Goal: Task Accomplishment & Management: Use online tool/utility

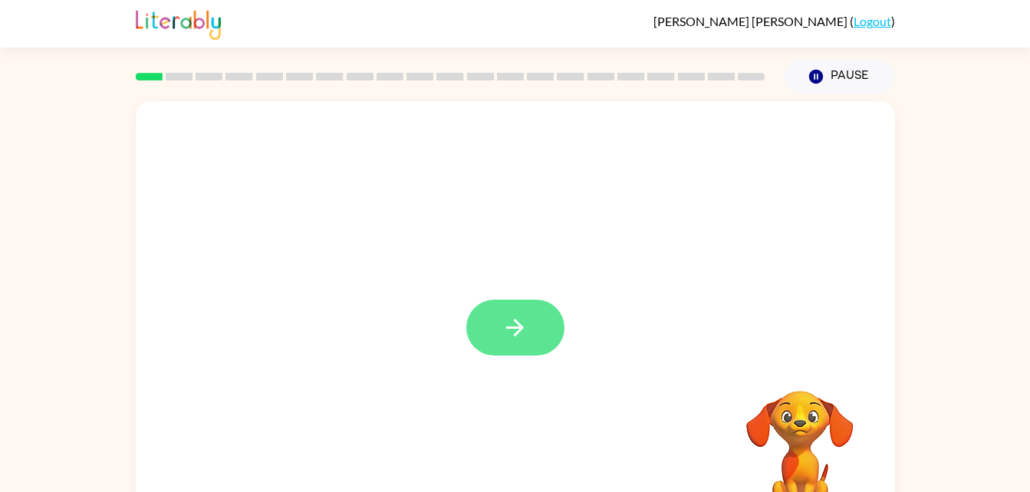
click at [539, 333] on button "button" at bounding box center [515, 328] width 98 height 56
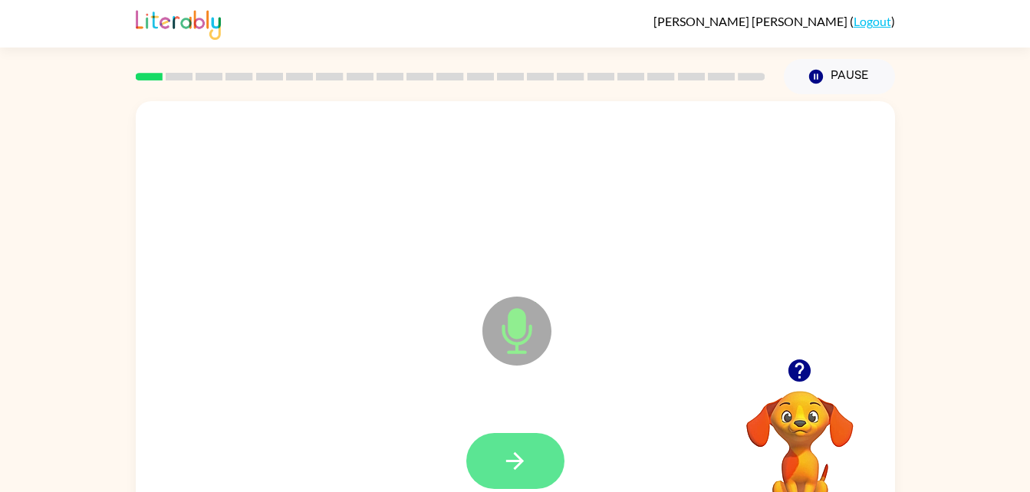
click at [544, 438] on button "button" at bounding box center [515, 461] width 98 height 56
click at [553, 452] on button "button" at bounding box center [515, 461] width 98 height 56
click at [534, 441] on button "button" at bounding box center [515, 461] width 98 height 56
click at [543, 465] on button "button" at bounding box center [515, 461] width 98 height 56
click at [540, 455] on button "button" at bounding box center [515, 461] width 98 height 56
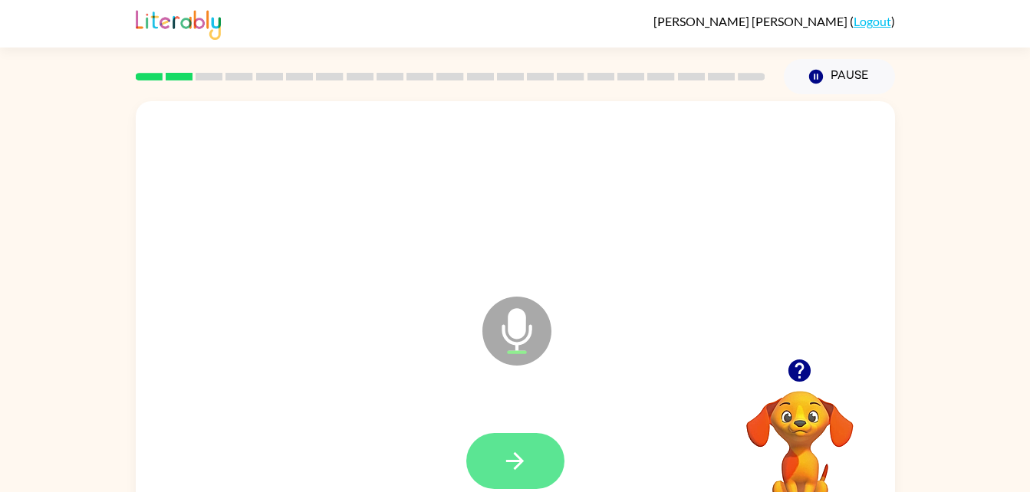
click at [544, 452] on button "button" at bounding box center [515, 461] width 98 height 56
click at [541, 459] on button "button" at bounding box center [515, 461] width 98 height 56
click at [534, 454] on button "button" at bounding box center [515, 461] width 98 height 56
click at [524, 453] on icon "button" at bounding box center [514, 461] width 27 height 27
click at [538, 458] on button "button" at bounding box center [515, 461] width 98 height 56
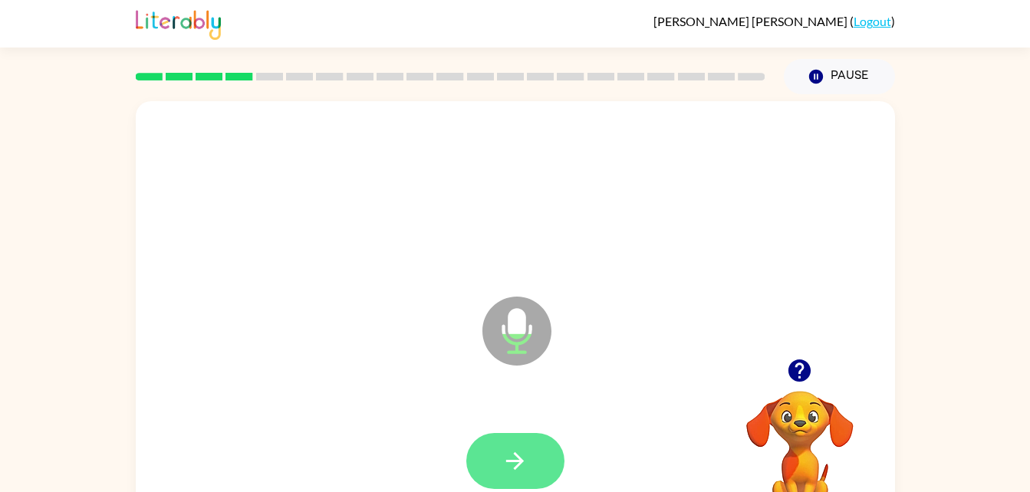
click at [524, 462] on icon "button" at bounding box center [514, 461] width 27 height 27
click at [534, 457] on button "button" at bounding box center [515, 461] width 98 height 56
click at [534, 451] on button "button" at bounding box center [515, 461] width 98 height 56
click at [520, 460] on icon "button" at bounding box center [515, 461] width 18 height 18
click at [550, 455] on button "button" at bounding box center [515, 461] width 98 height 56
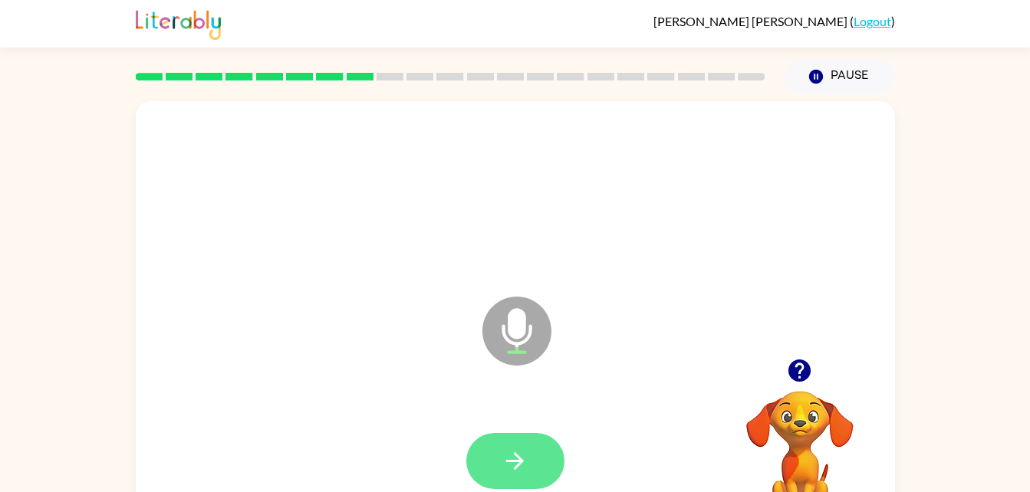
click at [529, 448] on button "button" at bounding box center [515, 461] width 98 height 56
click at [519, 477] on button "button" at bounding box center [515, 461] width 98 height 56
click at [534, 461] on button "button" at bounding box center [515, 461] width 98 height 56
click at [530, 452] on button "button" at bounding box center [515, 461] width 98 height 56
click at [531, 443] on button "button" at bounding box center [515, 461] width 98 height 56
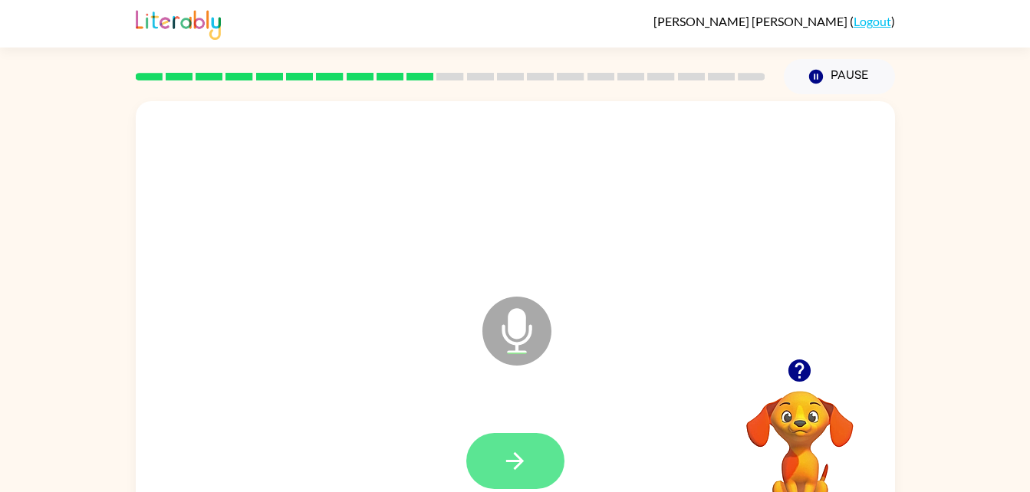
click at [517, 462] on icon "button" at bounding box center [514, 461] width 27 height 27
click at [540, 469] on button "button" at bounding box center [515, 461] width 98 height 56
click at [508, 457] on icon "button" at bounding box center [514, 461] width 27 height 27
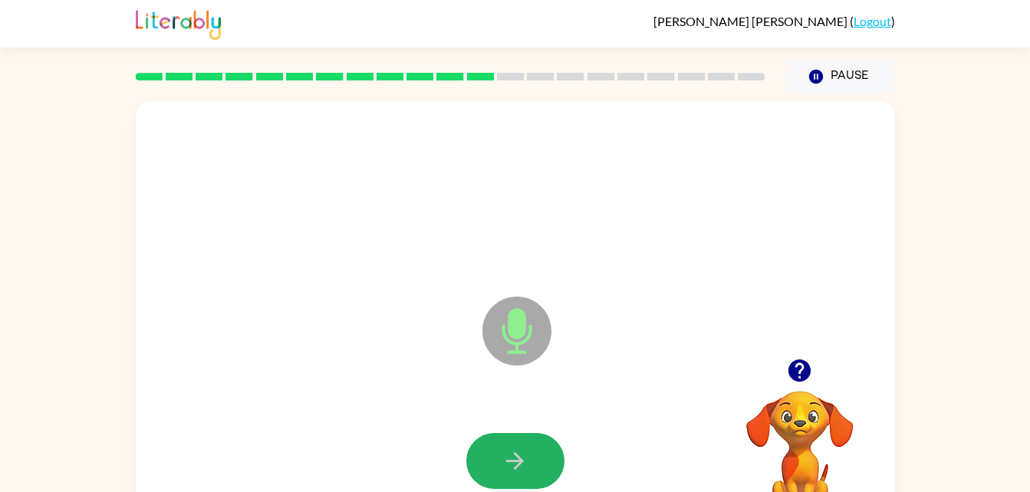
click at [508, 457] on icon "button" at bounding box center [514, 461] width 27 height 27
click at [526, 452] on icon "button" at bounding box center [514, 461] width 27 height 27
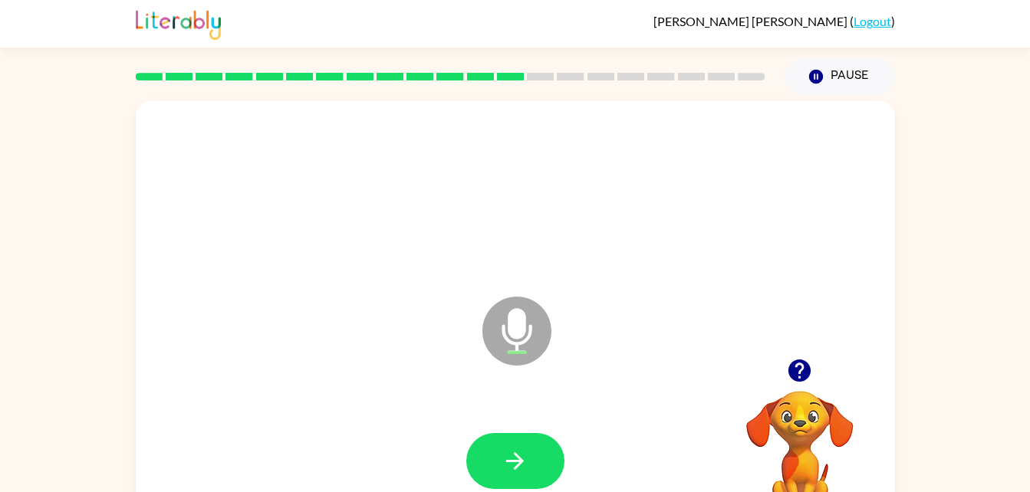
drag, startPoint x: 526, startPoint y: 452, endPoint x: 494, endPoint y: 454, distance: 31.5
click at [494, 454] on button "button" at bounding box center [515, 461] width 98 height 56
click at [510, 461] on icon "button" at bounding box center [515, 461] width 18 height 18
drag, startPoint x: 510, startPoint y: 461, endPoint x: 442, endPoint y: 457, distance: 68.4
click at [442, 457] on div at bounding box center [515, 462] width 728 height 126
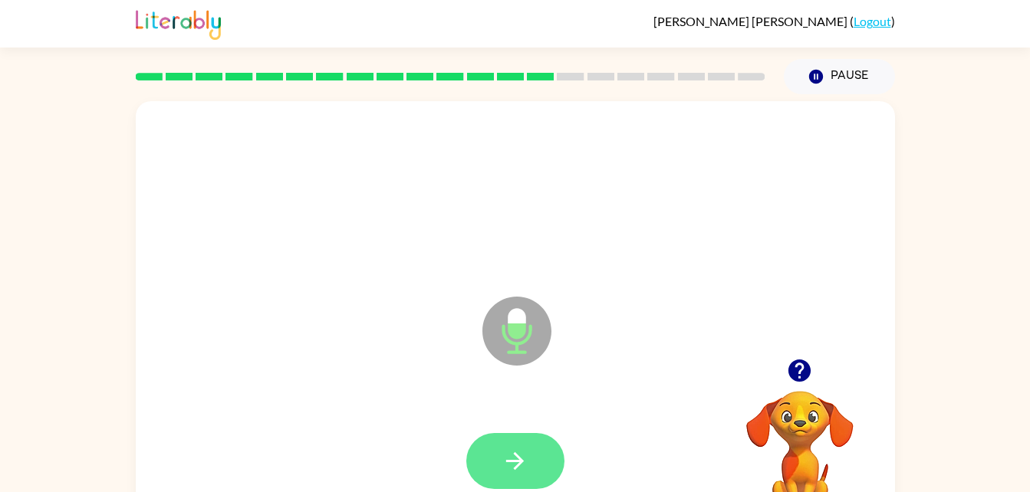
click at [503, 454] on icon "button" at bounding box center [514, 461] width 27 height 27
click at [515, 453] on icon "button" at bounding box center [515, 461] width 18 height 18
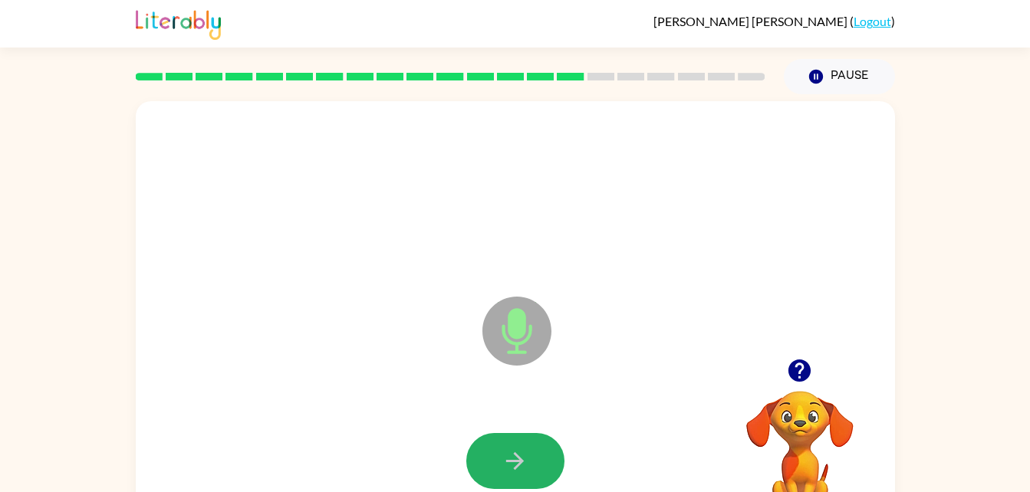
click at [515, 453] on icon "button" at bounding box center [515, 461] width 18 height 18
drag, startPoint x: 515, startPoint y: 453, endPoint x: 494, endPoint y: 453, distance: 21.5
click at [494, 453] on button "button" at bounding box center [515, 461] width 98 height 56
click at [494, 447] on button "button" at bounding box center [515, 461] width 98 height 56
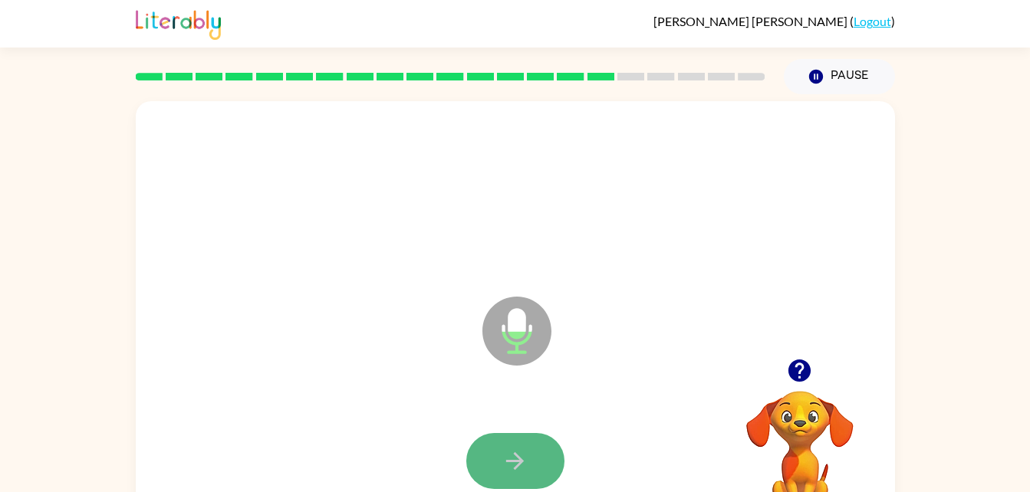
click at [512, 458] on icon "button" at bounding box center [514, 461] width 27 height 27
drag, startPoint x: 512, startPoint y: 458, endPoint x: 502, endPoint y: 459, distance: 10.1
click at [502, 459] on icon "button" at bounding box center [514, 461] width 27 height 27
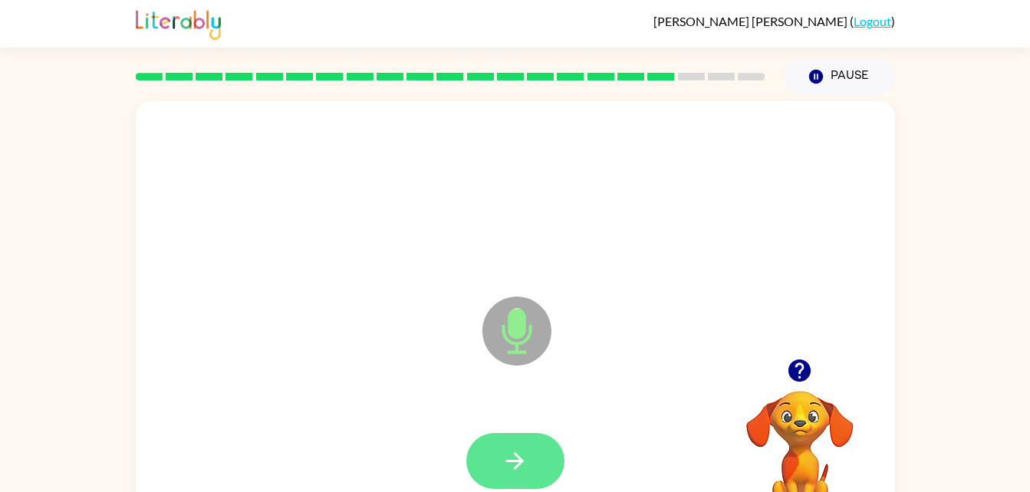
drag, startPoint x: 502, startPoint y: 459, endPoint x: 492, endPoint y: 461, distance: 10.2
click at [492, 461] on button "button" at bounding box center [515, 461] width 98 height 56
click at [503, 461] on icon "button" at bounding box center [514, 461] width 27 height 27
drag, startPoint x: 503, startPoint y: 461, endPoint x: 475, endPoint y: 462, distance: 28.4
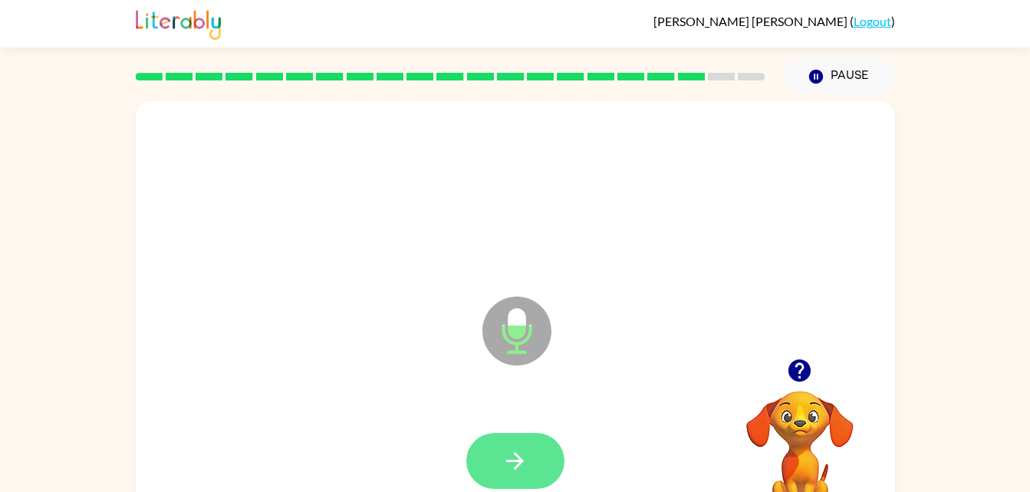
click at [475, 462] on button "button" at bounding box center [515, 461] width 98 height 56
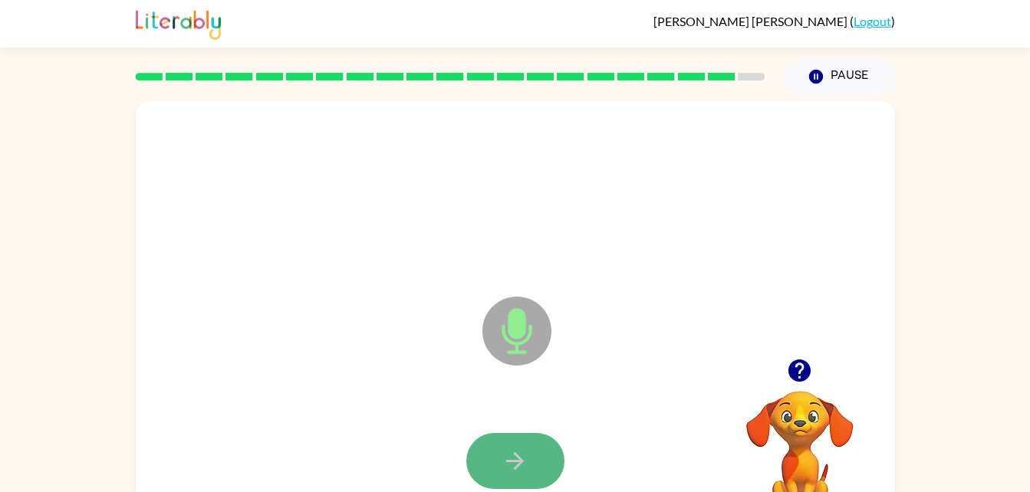
click at [532, 457] on button "button" at bounding box center [515, 461] width 98 height 56
drag, startPoint x: 532, startPoint y: 457, endPoint x: 511, endPoint y: 457, distance: 21.5
click at [511, 457] on icon "button" at bounding box center [514, 461] width 27 height 27
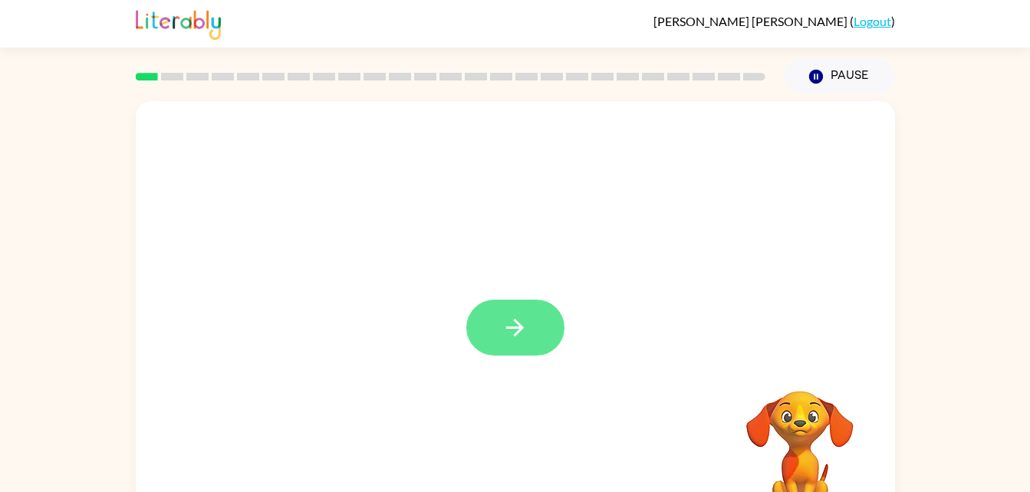
click at [481, 335] on button "button" at bounding box center [515, 328] width 98 height 56
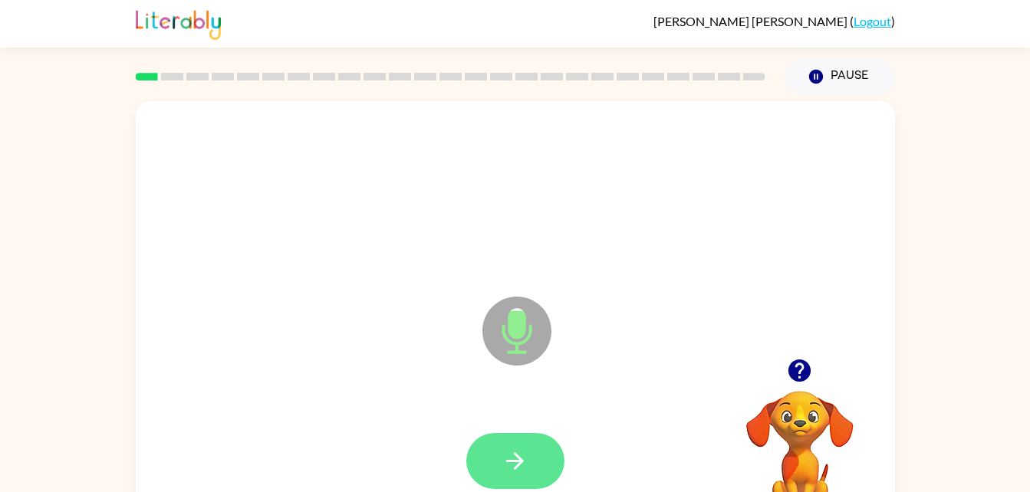
click at [534, 455] on button "button" at bounding box center [515, 461] width 98 height 56
click at [532, 452] on button "button" at bounding box center [515, 461] width 98 height 56
click at [550, 457] on button "button" at bounding box center [515, 461] width 98 height 56
click at [539, 463] on button "button" at bounding box center [515, 461] width 98 height 56
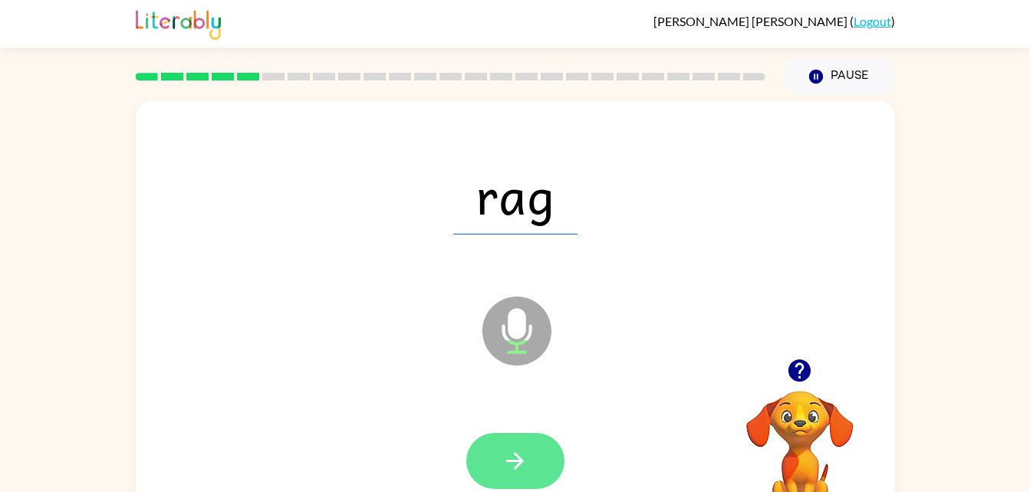
click at [514, 465] on icon "button" at bounding box center [514, 461] width 27 height 27
click at [534, 468] on button "button" at bounding box center [515, 461] width 98 height 56
click at [539, 464] on button "button" at bounding box center [515, 461] width 98 height 56
click at [534, 465] on button "button" at bounding box center [515, 461] width 98 height 56
click at [536, 453] on button "button" at bounding box center [515, 461] width 98 height 56
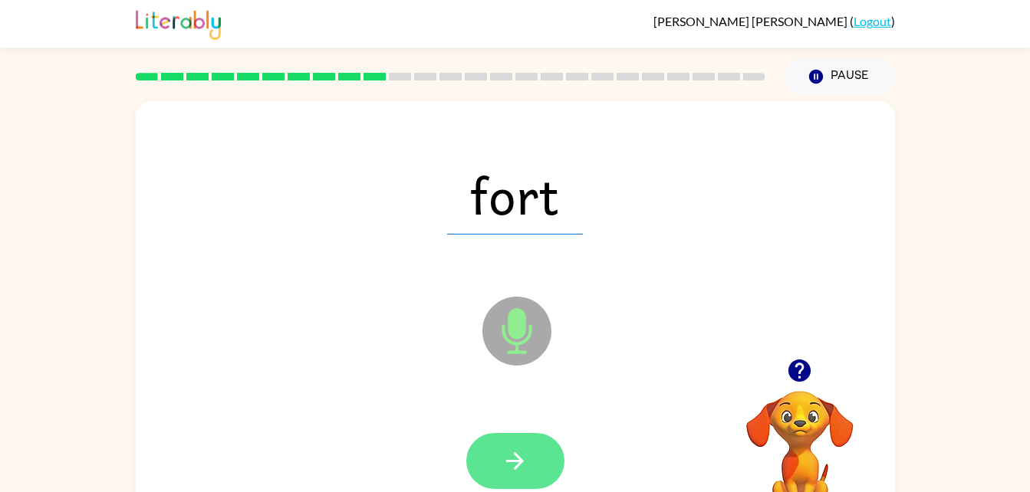
click at [529, 466] on button "button" at bounding box center [515, 461] width 98 height 56
click at [534, 469] on button "button" at bounding box center [515, 461] width 98 height 56
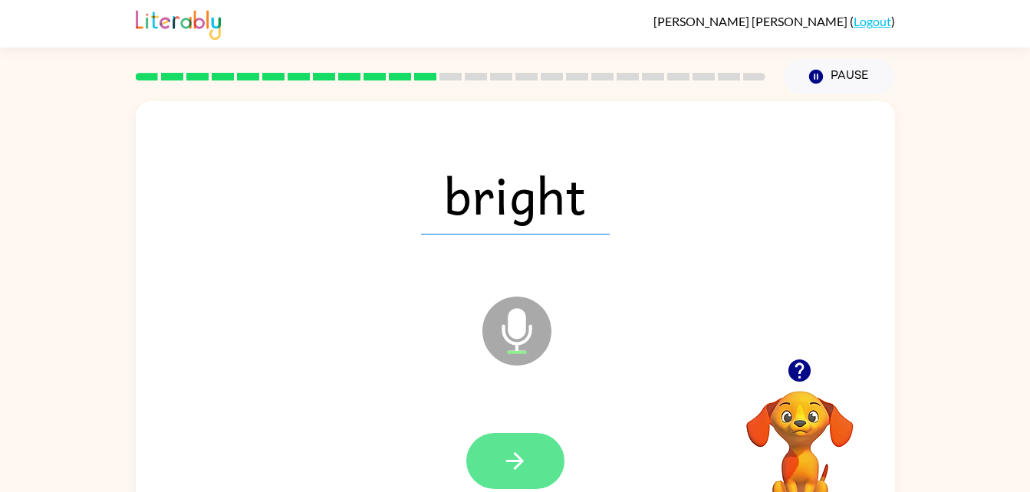
click at [539, 460] on button "button" at bounding box center [515, 461] width 98 height 56
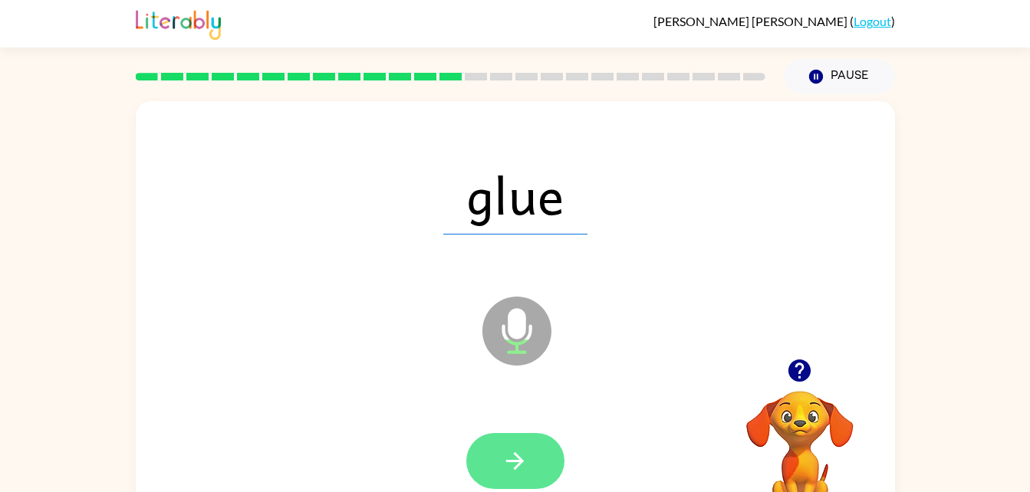
click at [518, 466] on icon "button" at bounding box center [515, 461] width 18 height 18
click at [530, 468] on button "button" at bounding box center [515, 461] width 98 height 56
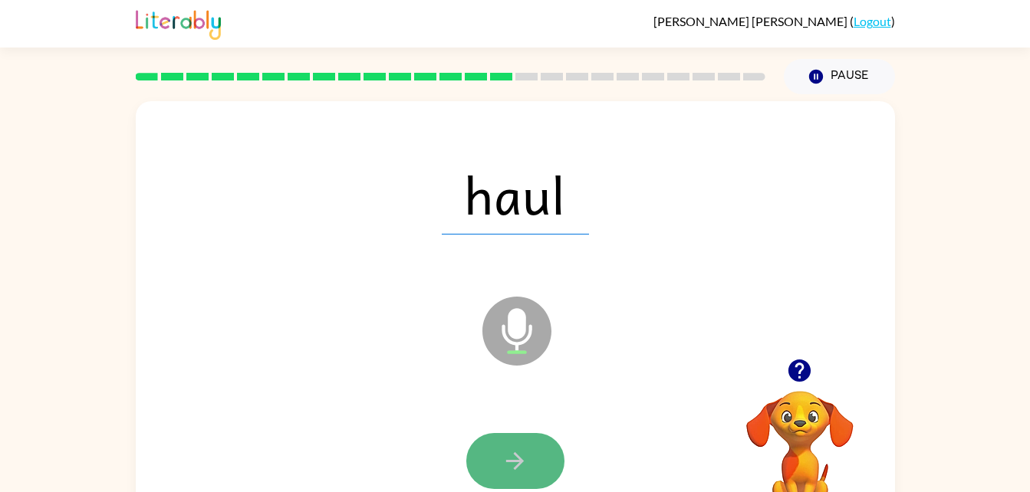
click at [548, 465] on button "button" at bounding box center [515, 461] width 98 height 56
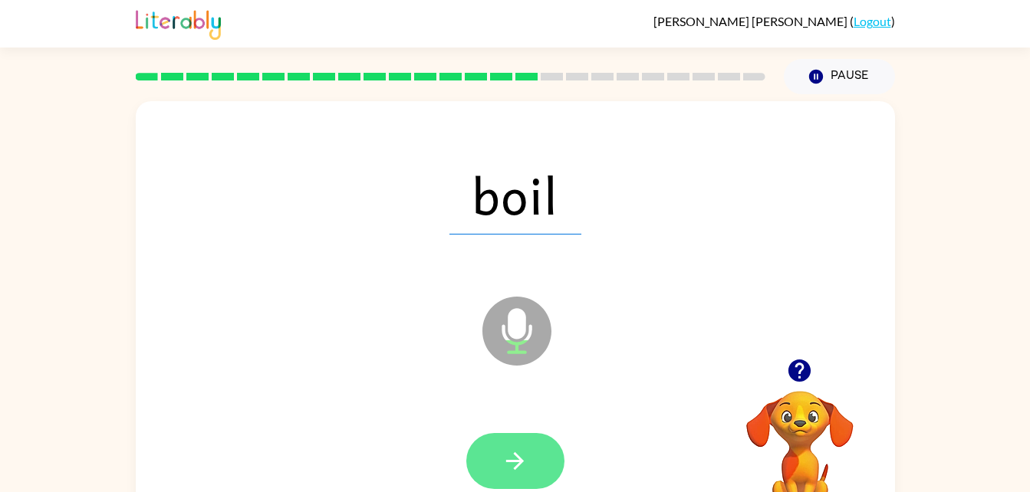
click at [530, 455] on button "button" at bounding box center [515, 461] width 98 height 56
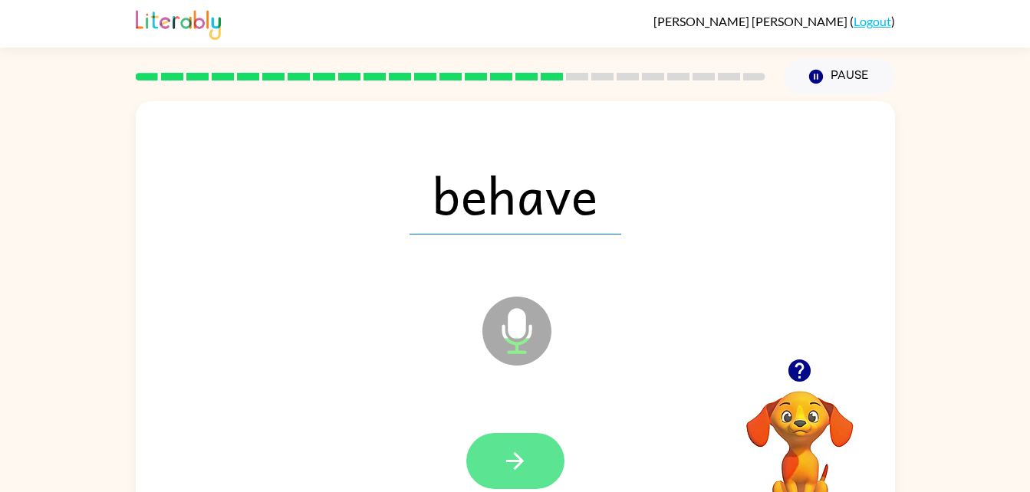
click at [530, 464] on button "button" at bounding box center [515, 461] width 98 height 56
click at [534, 463] on button "button" at bounding box center [515, 461] width 98 height 56
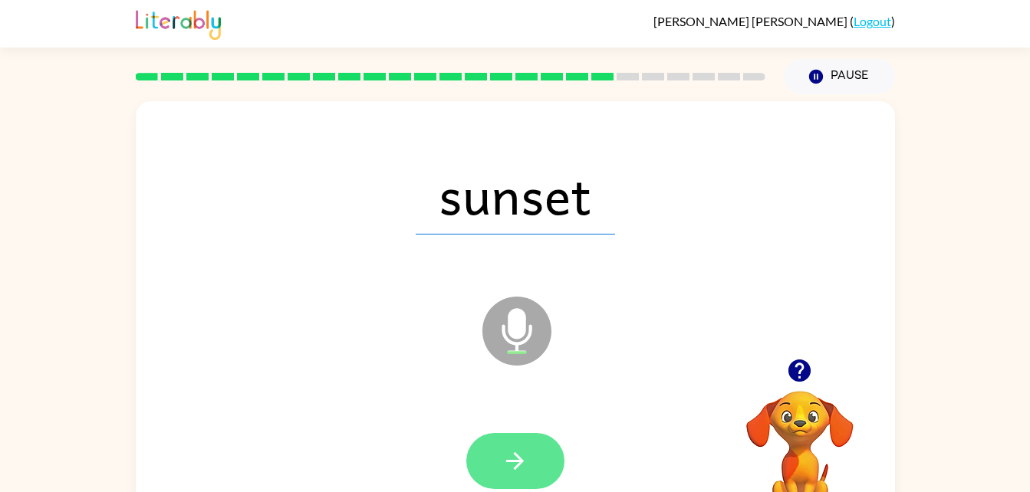
click at [530, 461] on button "button" at bounding box center [515, 461] width 98 height 56
click at [538, 449] on button "button" at bounding box center [515, 461] width 98 height 56
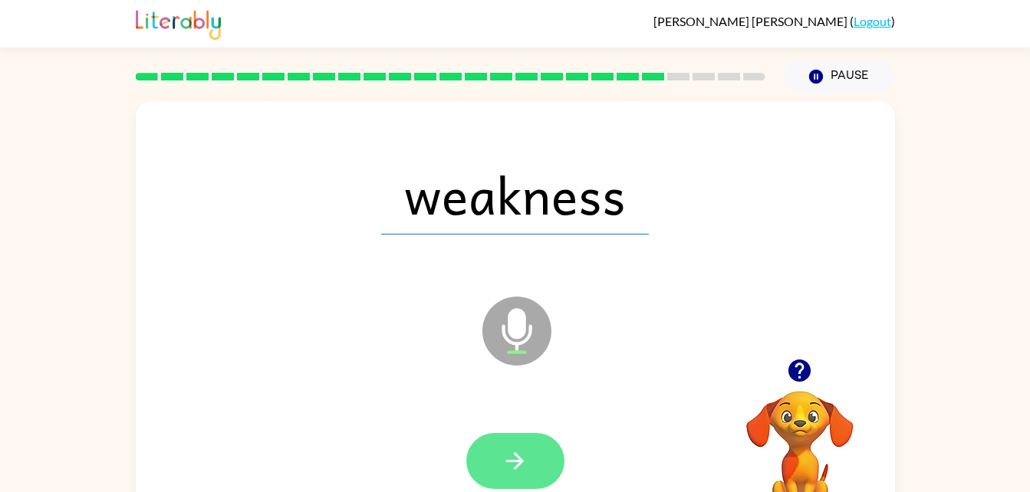
click at [525, 465] on icon "button" at bounding box center [514, 461] width 27 height 27
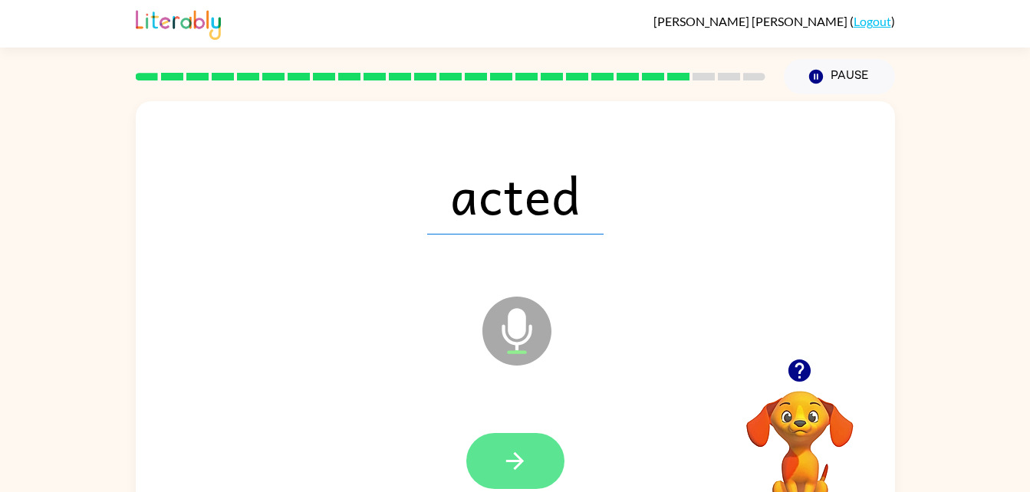
click at [536, 446] on button "button" at bounding box center [515, 461] width 98 height 56
click at [531, 469] on button "button" at bounding box center [515, 461] width 98 height 56
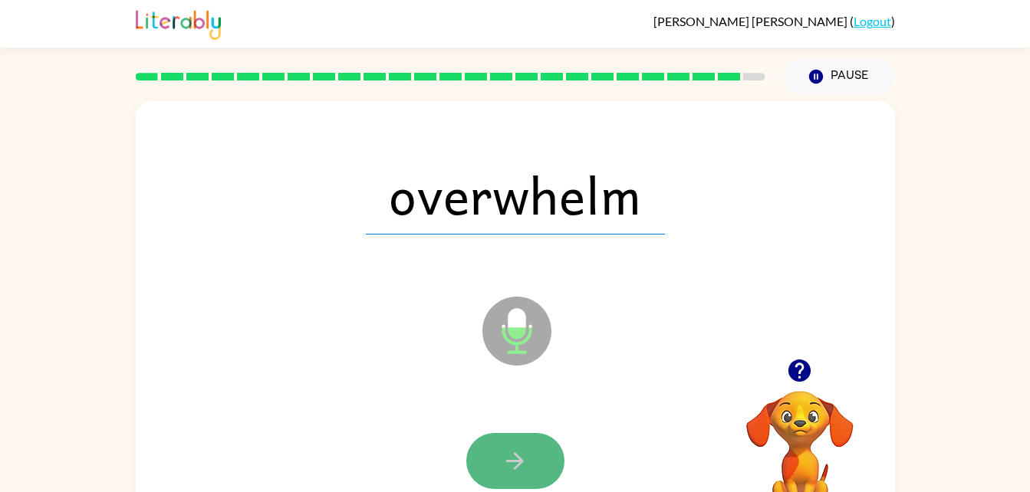
click at [531, 468] on button "button" at bounding box center [515, 461] width 98 height 56
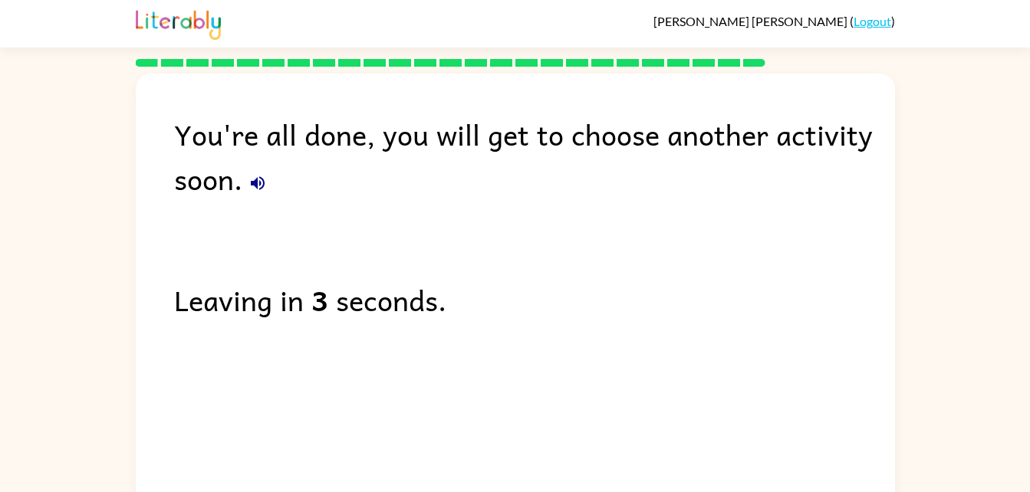
click at [251, 195] on button "button" at bounding box center [257, 183] width 31 height 31
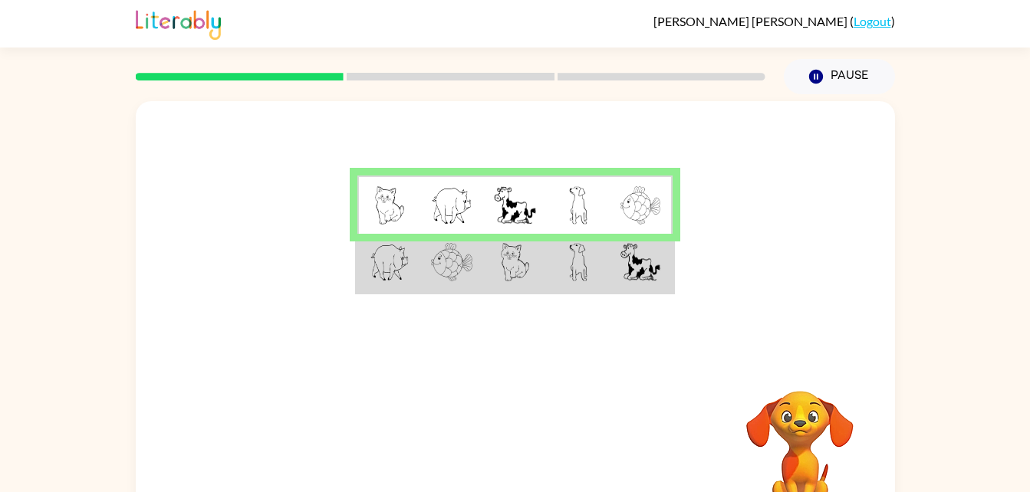
click at [622, 254] on img at bounding box center [640, 262] width 40 height 38
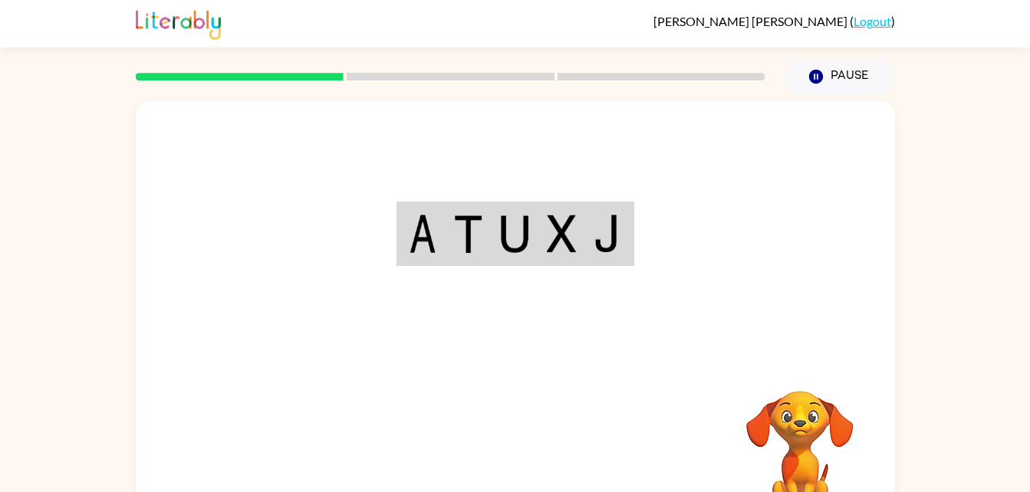
click at [524, 442] on div "Your browser must support playing .mp4 files to use Literably. Please try using…" at bounding box center [515, 320] width 759 height 438
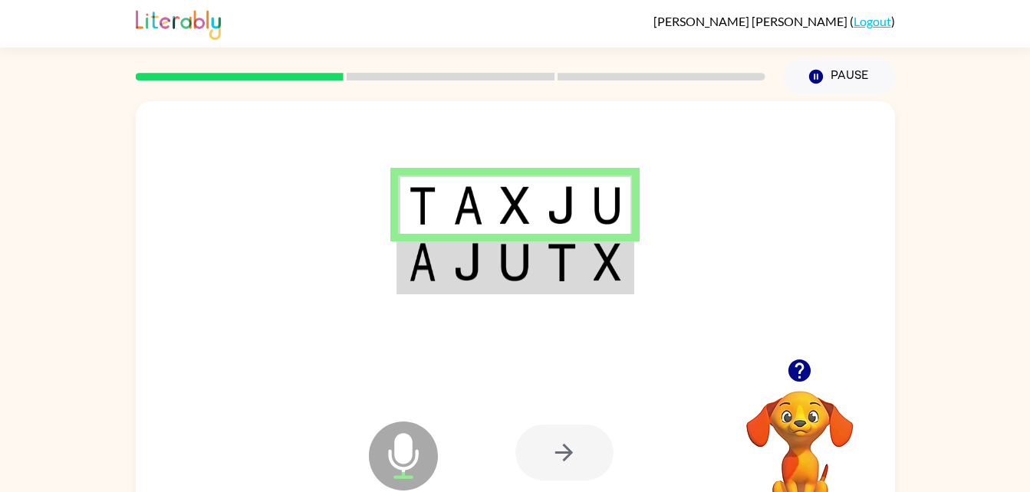
click at [590, 272] on td at bounding box center [608, 263] width 47 height 59
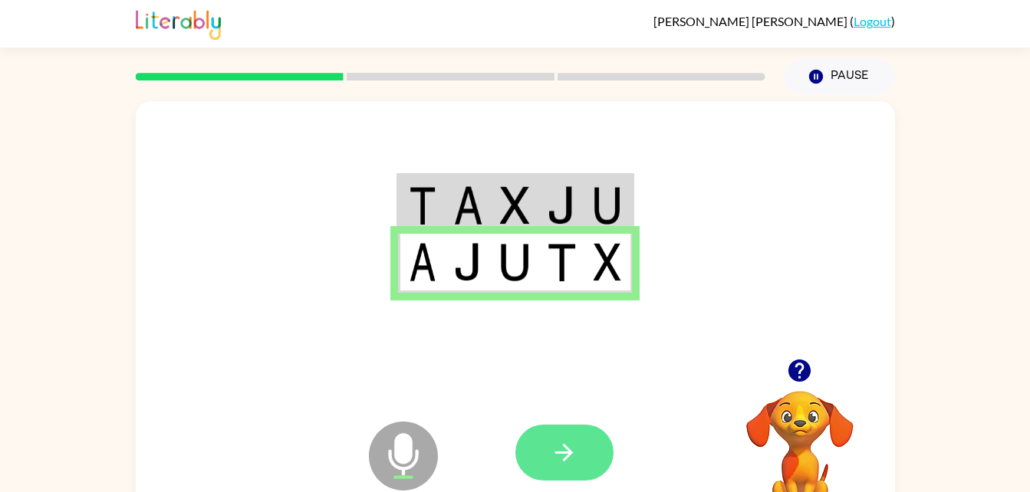
click at [580, 435] on button "button" at bounding box center [564, 453] width 98 height 56
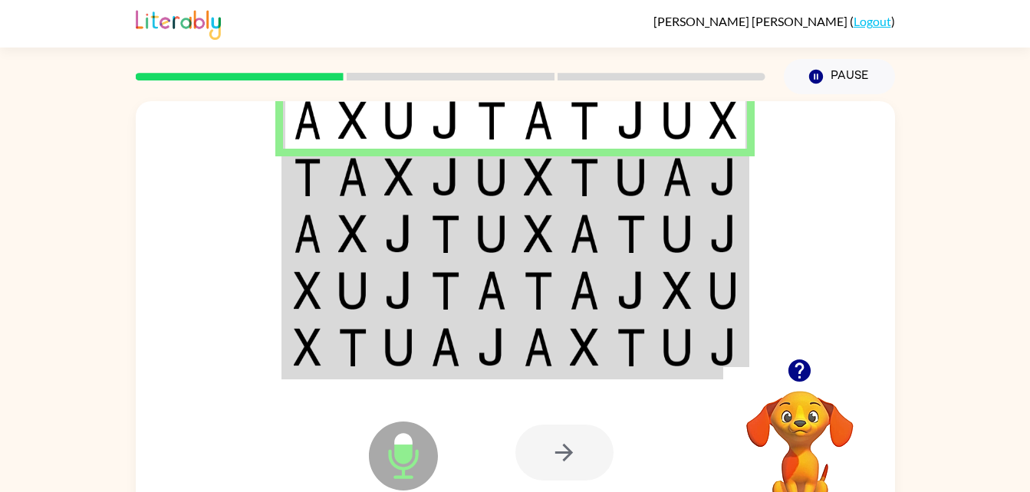
click at [717, 167] on img at bounding box center [723, 177] width 28 height 38
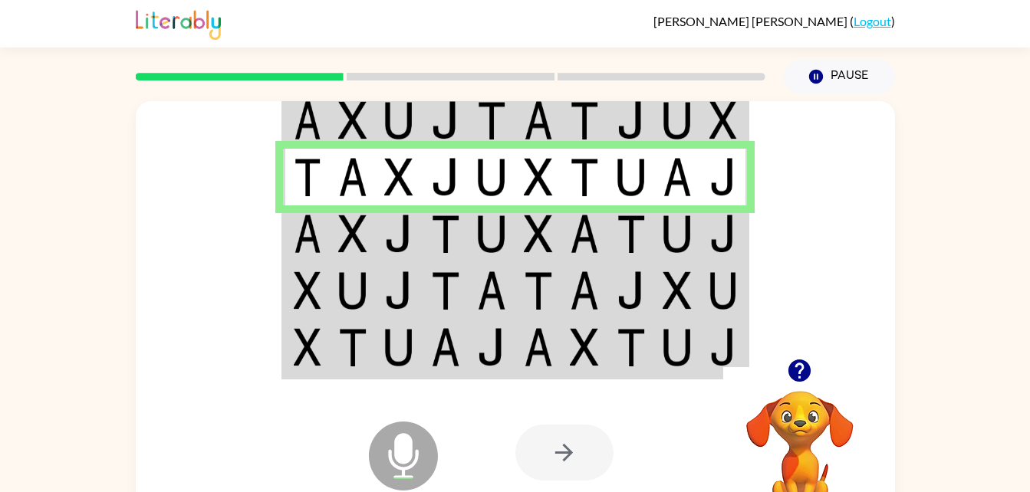
click at [711, 231] on img at bounding box center [723, 234] width 28 height 38
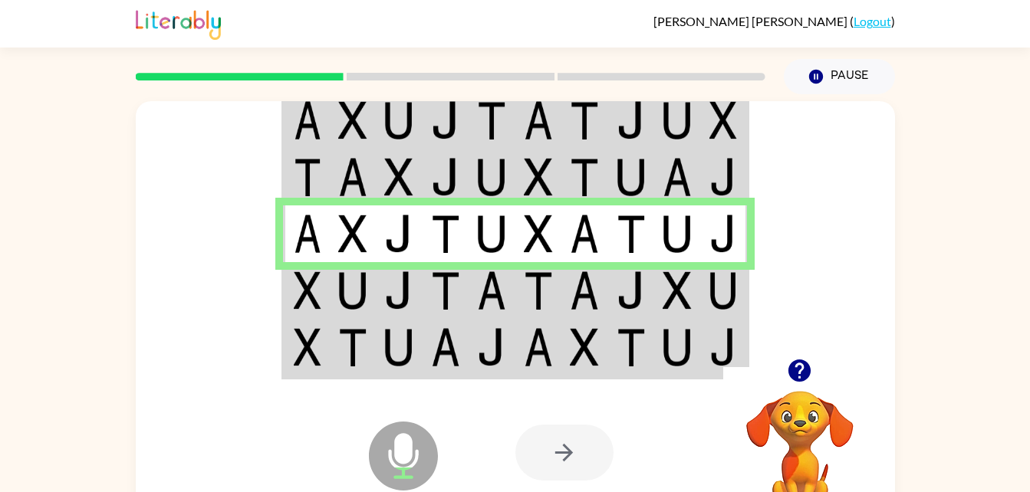
click at [626, 294] on img at bounding box center [630, 290] width 29 height 38
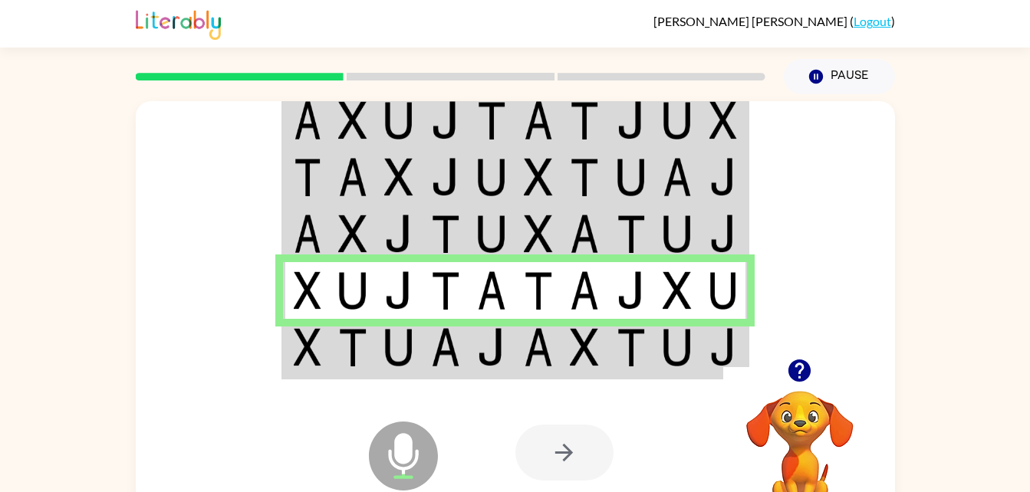
click at [701, 355] on td at bounding box center [724, 348] width 47 height 59
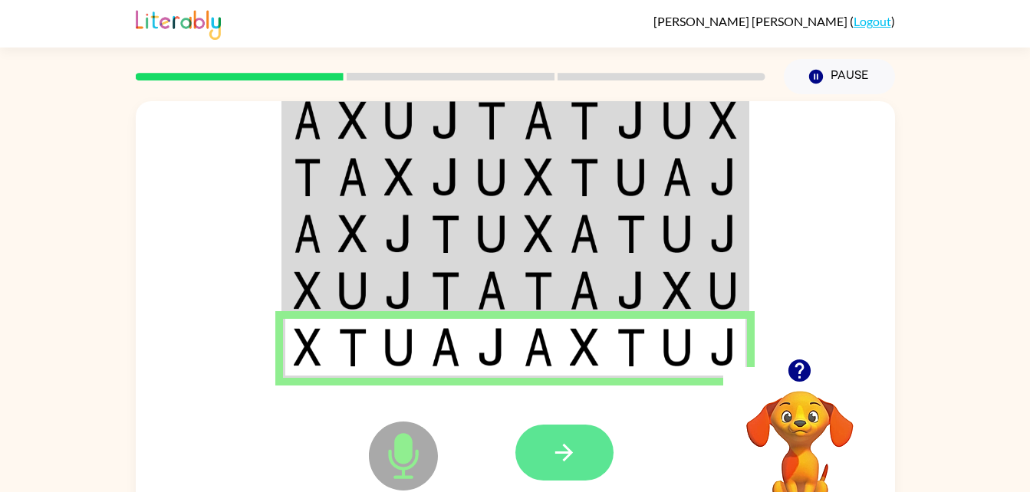
click at [593, 470] on button "button" at bounding box center [564, 453] width 98 height 56
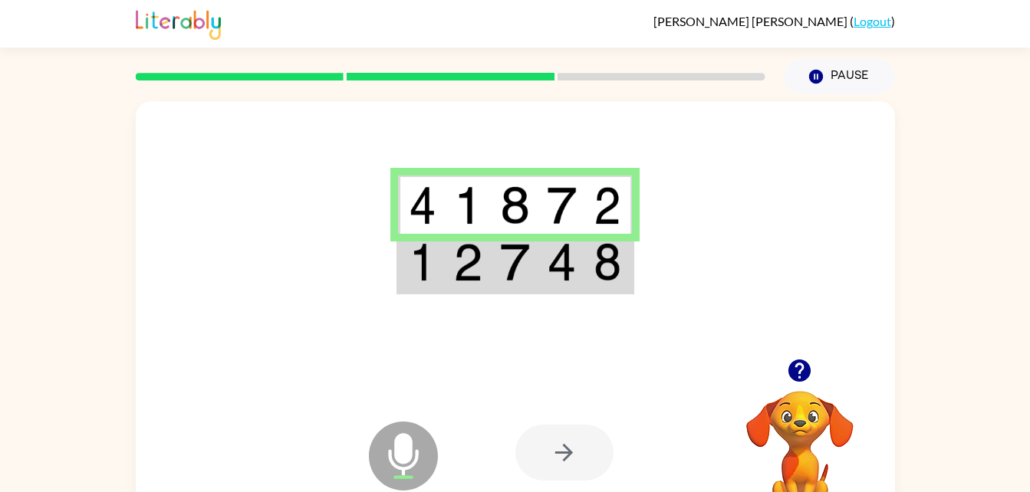
click at [564, 269] on img at bounding box center [561, 262] width 29 height 38
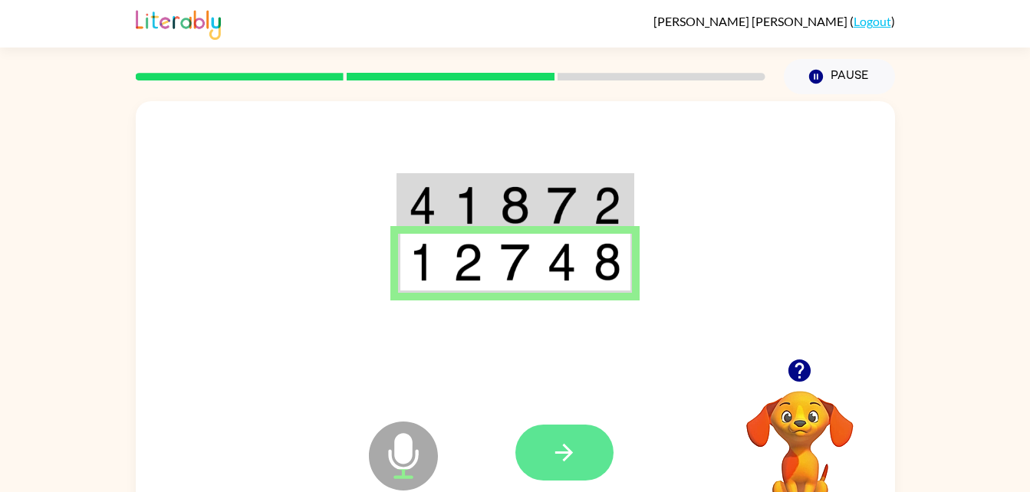
click at [593, 462] on button "button" at bounding box center [564, 453] width 98 height 56
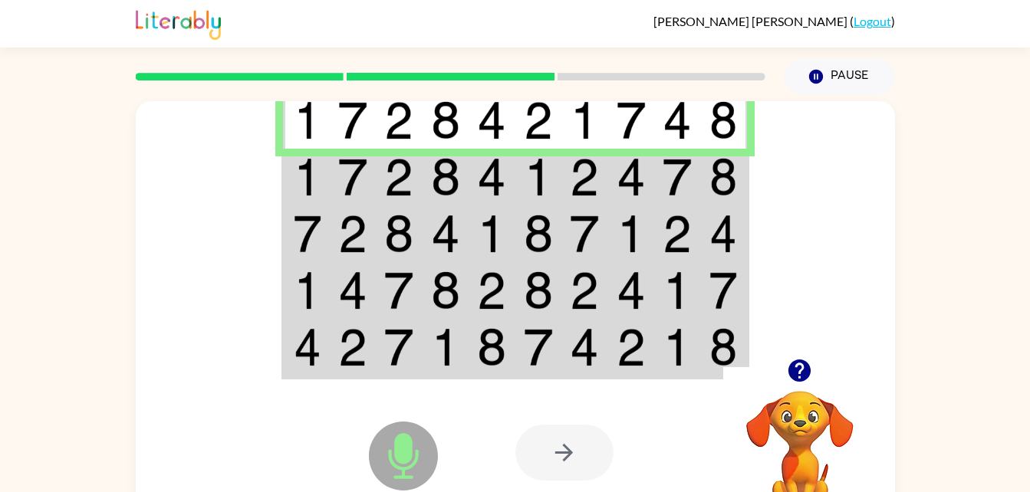
click at [719, 179] on img at bounding box center [723, 177] width 28 height 38
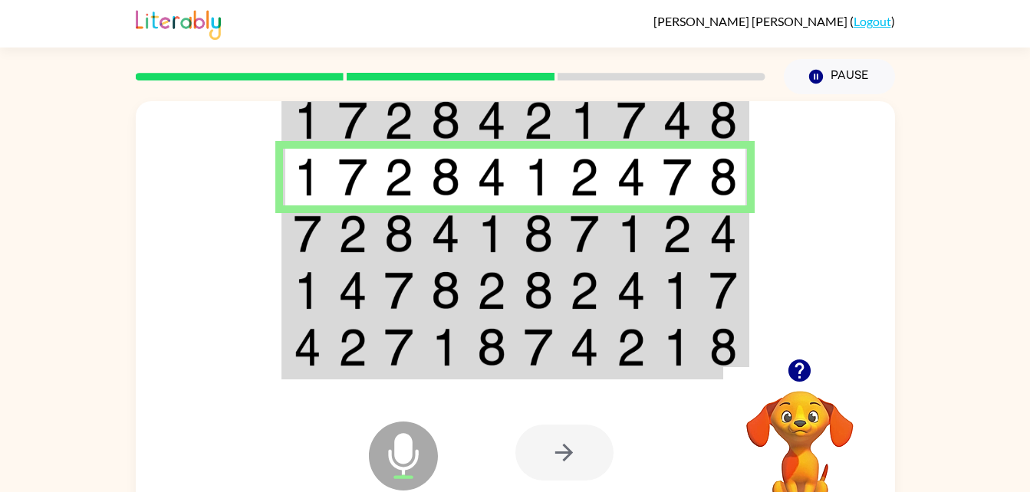
click at [709, 235] on img at bounding box center [723, 234] width 28 height 38
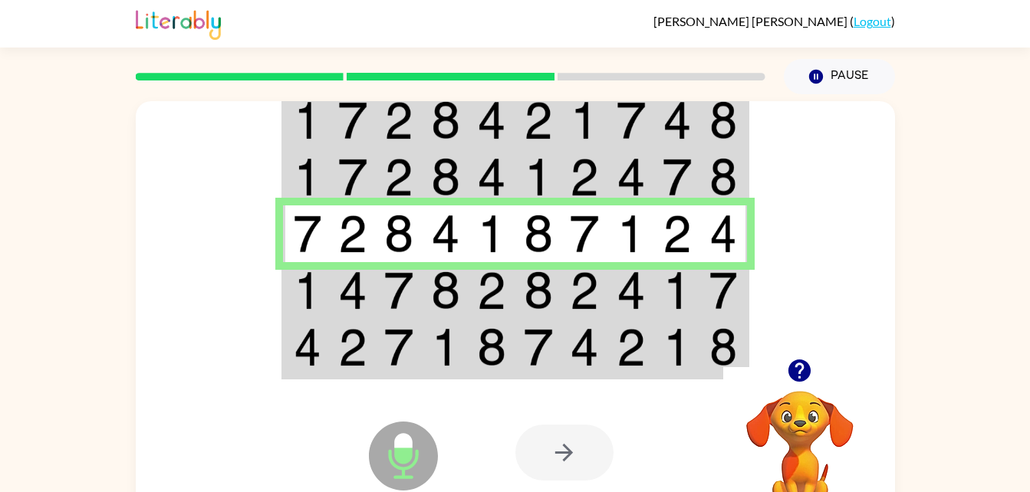
click at [714, 304] on img at bounding box center [723, 290] width 28 height 38
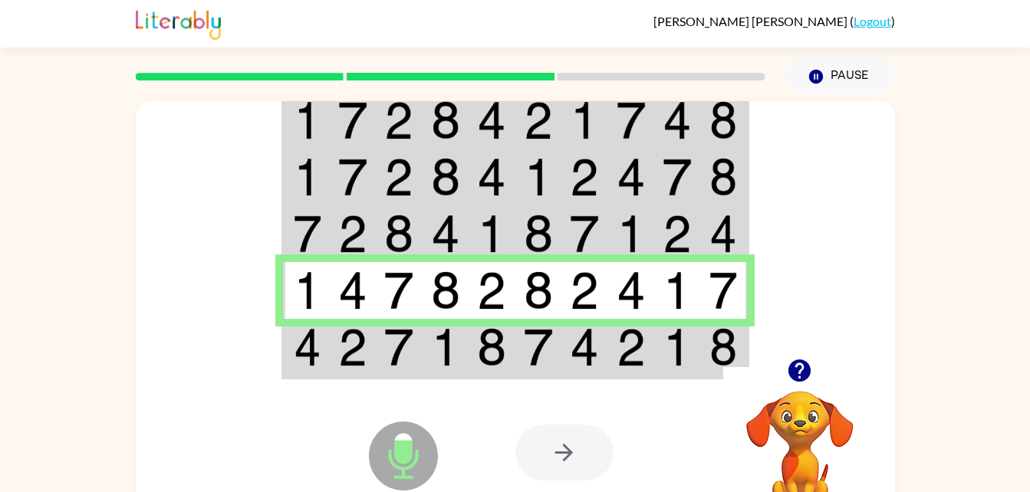
click at [689, 352] on img at bounding box center [676, 347] width 29 height 38
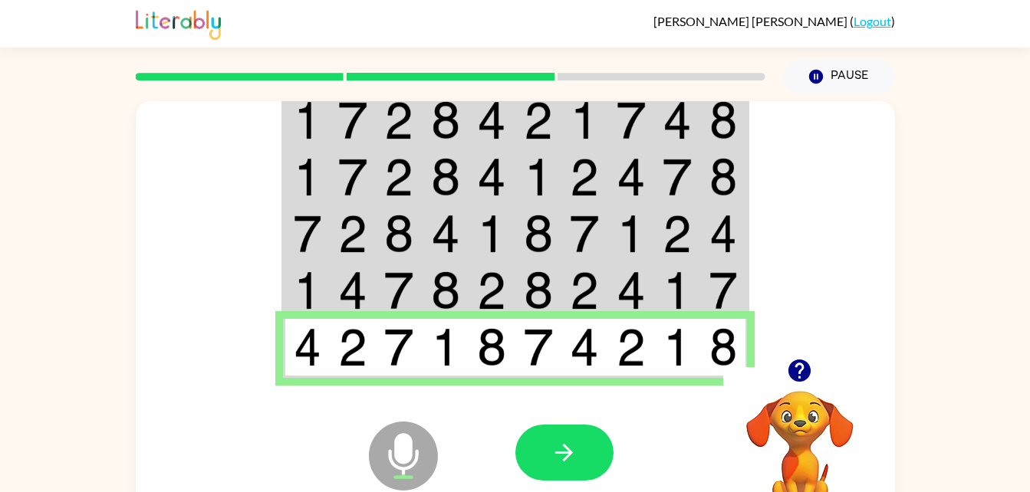
click at [707, 363] on td at bounding box center [724, 348] width 47 height 59
click at [583, 459] on button "button" at bounding box center [564, 453] width 98 height 56
